Goal: Task Accomplishment & Management: Manage account settings

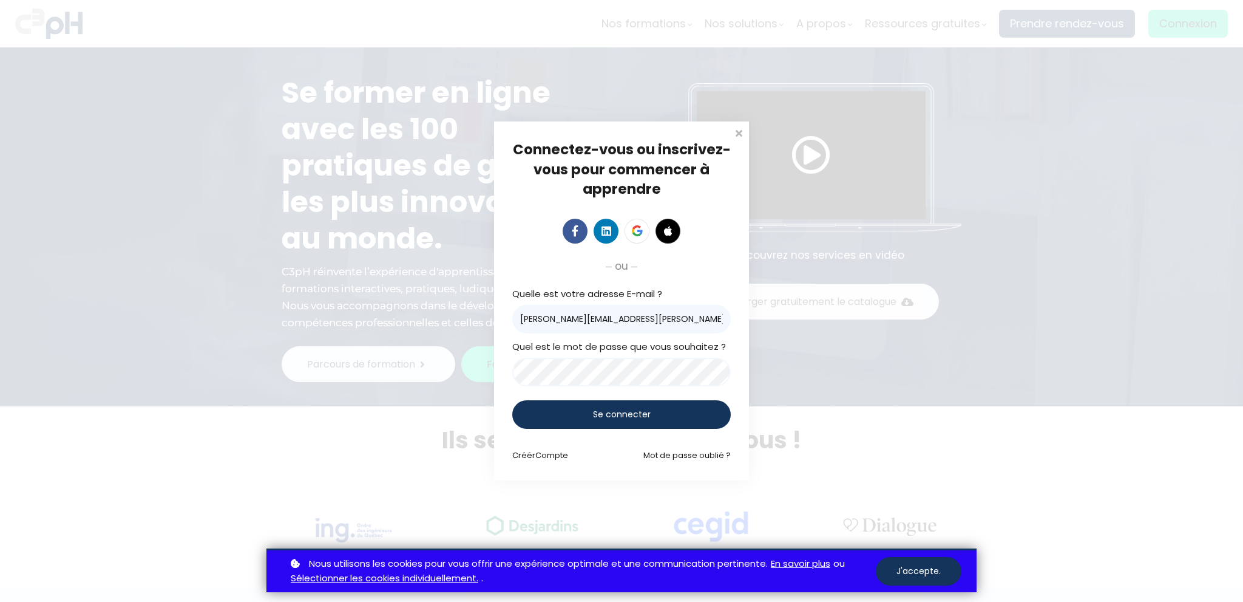
type input "[PERSON_NAME][EMAIL_ADDRESS][PERSON_NAME][DOMAIN_NAME]"
click at [555, 410] on div "Se connecter" at bounding box center [621, 413] width 219 height 29
